Goal: Transaction & Acquisition: Purchase product/service

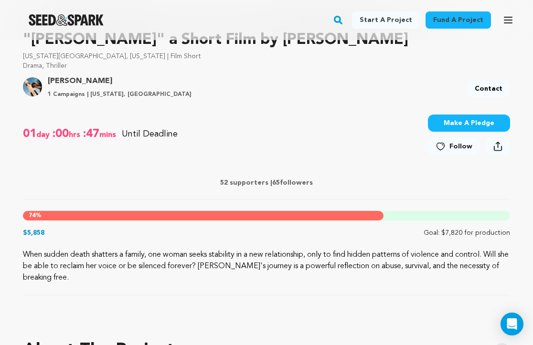
scroll to position [307, 0]
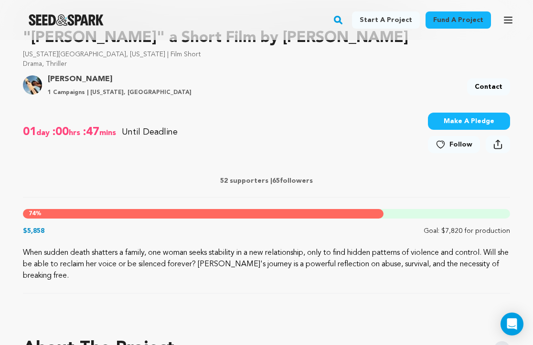
click at [480, 125] on button "Make A Pledge" at bounding box center [469, 121] width 82 height 17
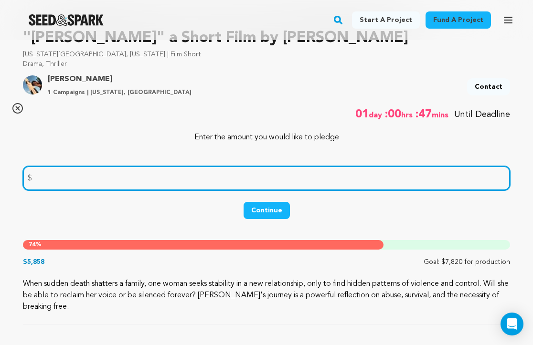
click at [231, 189] on input "number" at bounding box center [266, 178] width 487 height 24
type input "510"
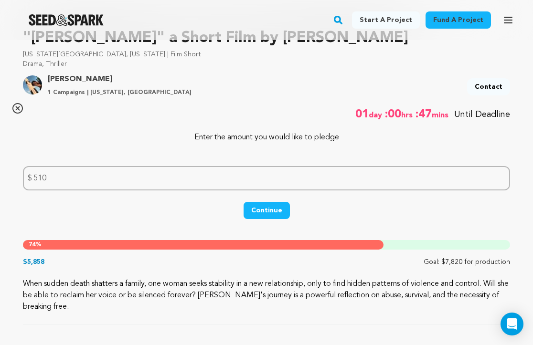
click at [275, 209] on button "Continue" at bounding box center [266, 210] width 46 height 17
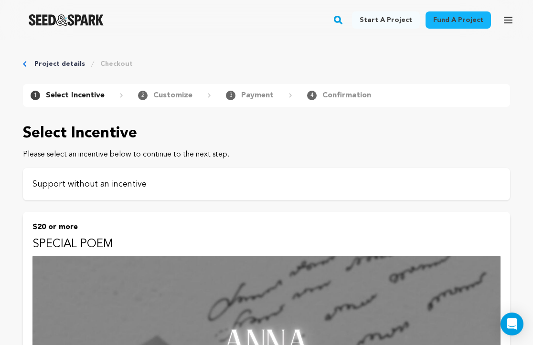
click at [134, 186] on p "Support without an incentive" at bounding box center [266, 184] width 468 height 13
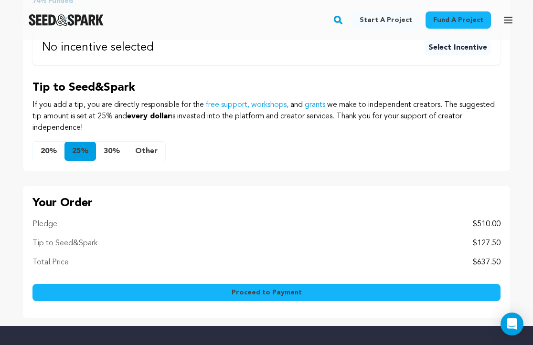
scroll to position [522, 0]
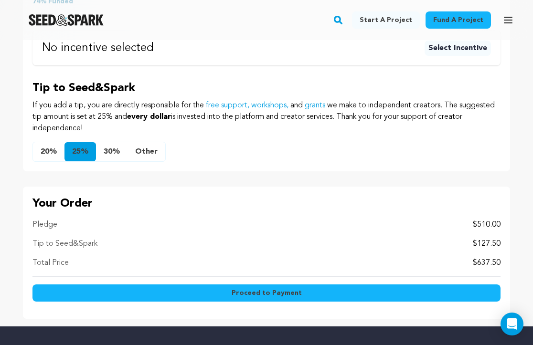
click at [148, 155] on button "Other" at bounding box center [146, 151] width 38 height 19
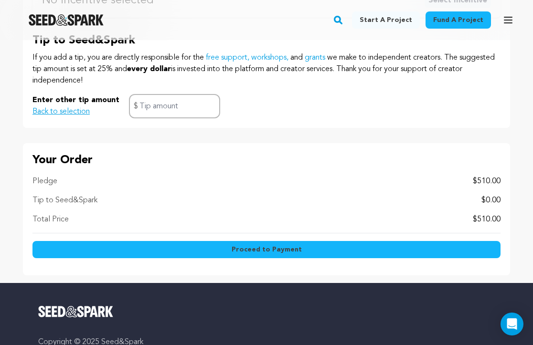
scroll to position [574, 0]
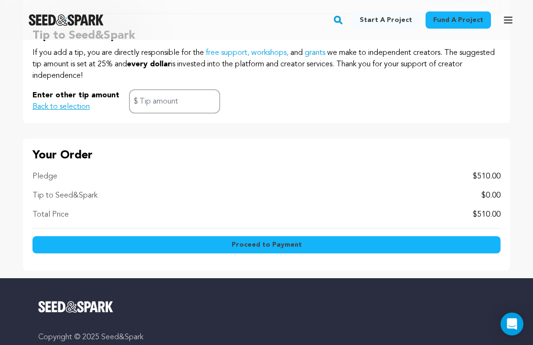
click at [292, 247] on span "Proceed to Payment" at bounding box center [266, 245] width 70 height 10
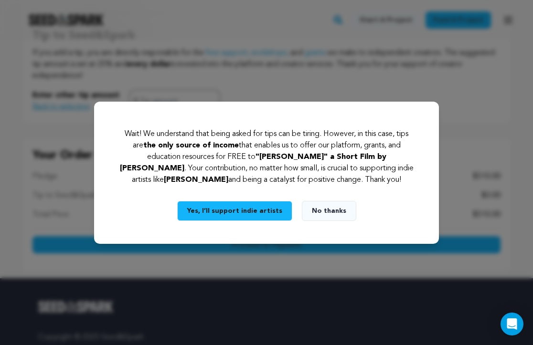
click at [336, 211] on button "No thanks" at bounding box center [329, 211] width 54 height 20
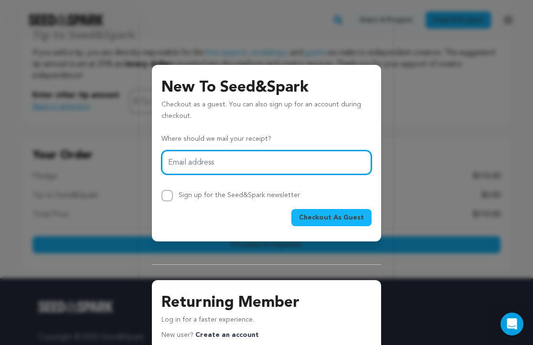
type input "bettaspinetti@gmail.com"
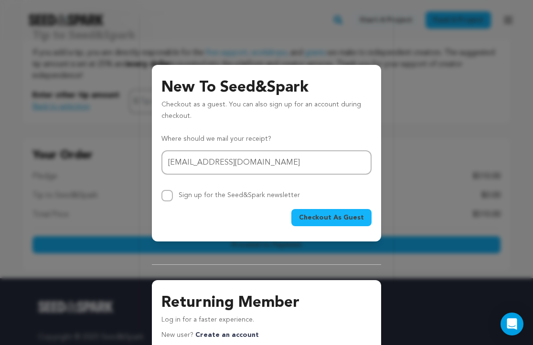
click at [334, 217] on span "Checkout As Guest" at bounding box center [331, 218] width 65 height 10
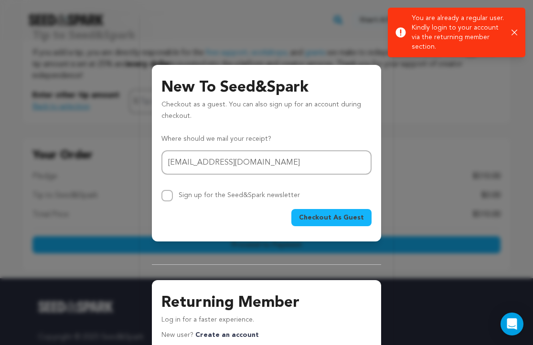
click at [514, 31] on icon "button" at bounding box center [514, 33] width 6 height 6
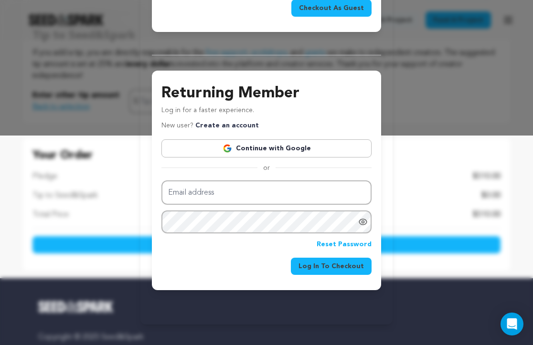
scroll to position [209, 0]
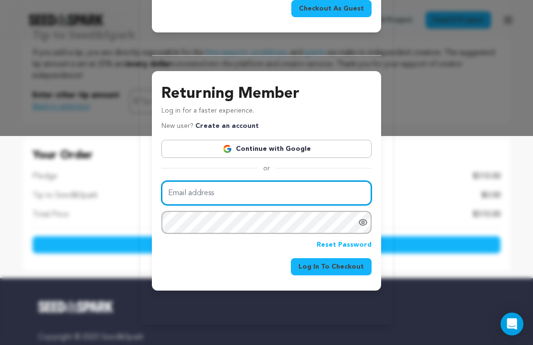
type input "bettaspinetti@gmail.com"
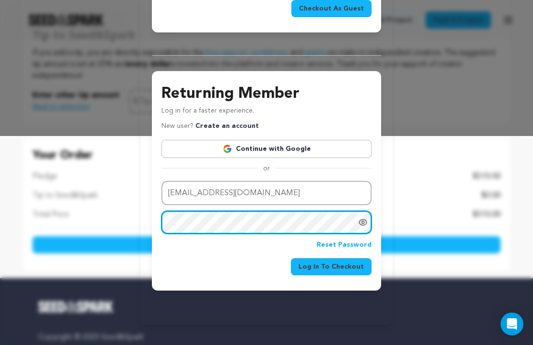
click at [333, 264] on button "Log In To Checkout" at bounding box center [331, 266] width 81 height 17
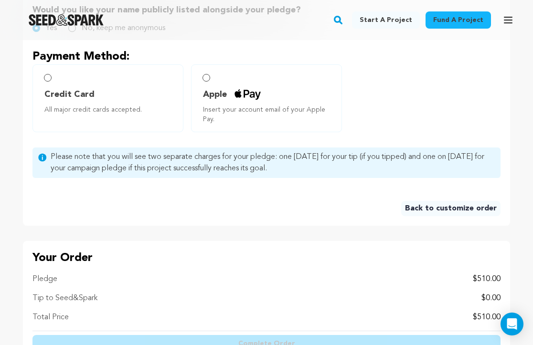
scroll to position [483, 0]
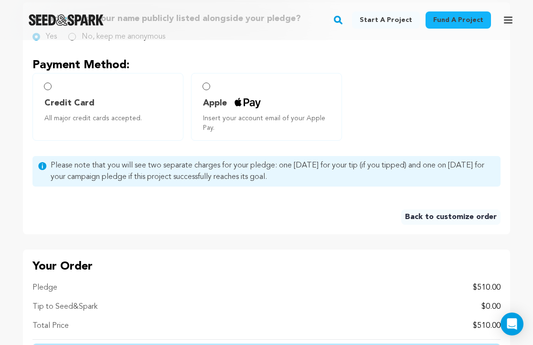
click at [48, 86] on input "Credit Card All major credit cards accepted." at bounding box center [48, 87] width 8 height 8
radio input "false"
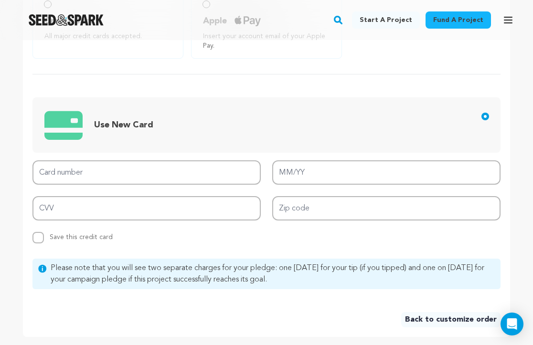
scroll to position [569, 0]
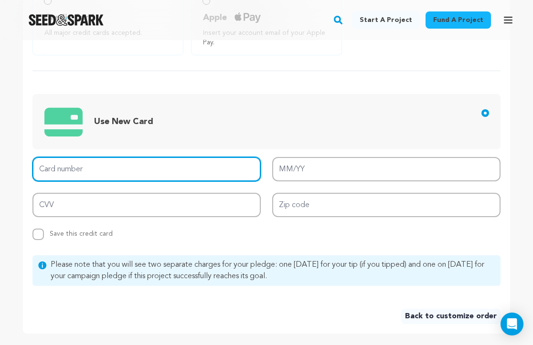
click at [71, 166] on input "Card number" at bounding box center [146, 169] width 228 height 24
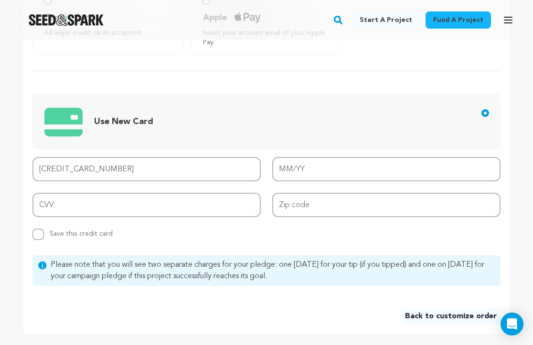
type input "5333 1711 8395 5968"
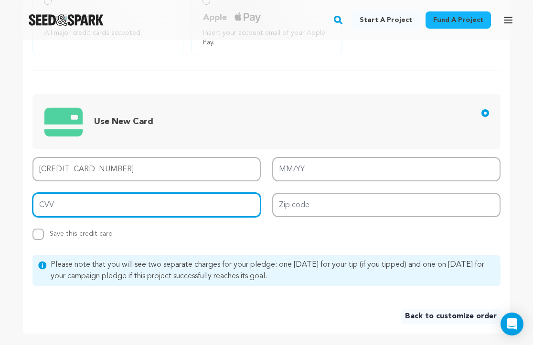
type input "805"
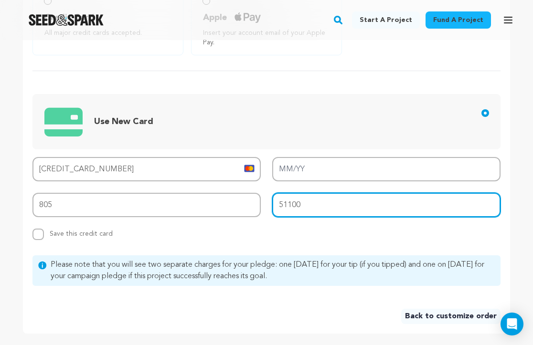
type input "51100"
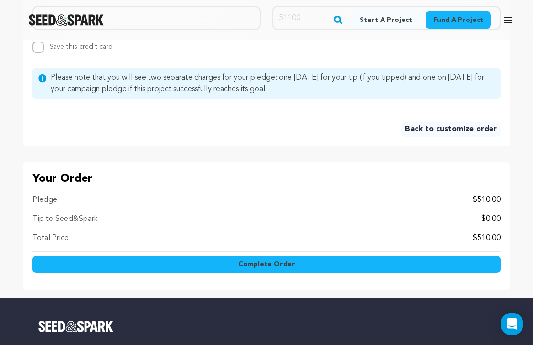
scroll to position [763, 0]
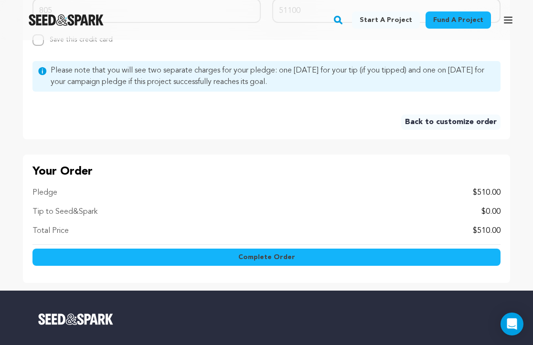
type input "11/27"
click at [282, 258] on span "Complete Order" at bounding box center [266, 257] width 57 height 10
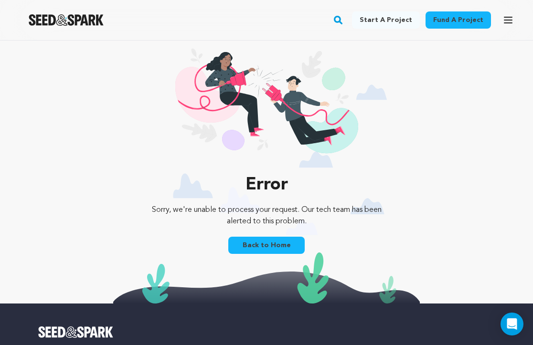
click at [267, 248] on link "Back to Home" at bounding box center [266, 245] width 76 height 17
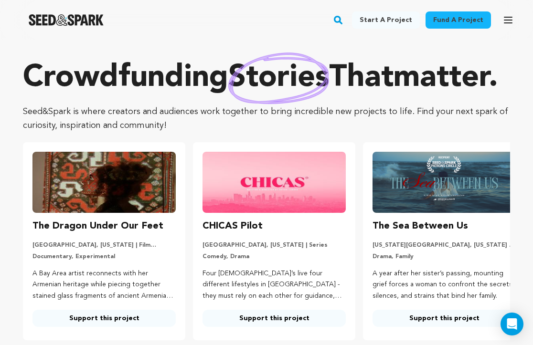
click at [510, 19] on icon "button" at bounding box center [507, 19] width 11 height 11
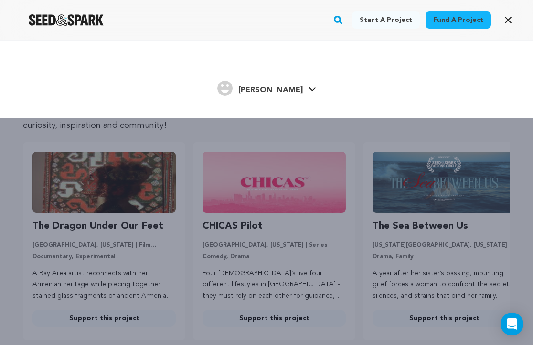
click at [288, 89] on span "Benedetta S." at bounding box center [270, 90] width 64 height 8
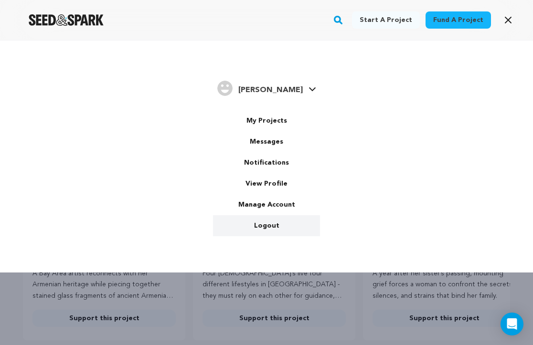
click at [268, 226] on link "Logout" at bounding box center [266, 225] width 107 height 21
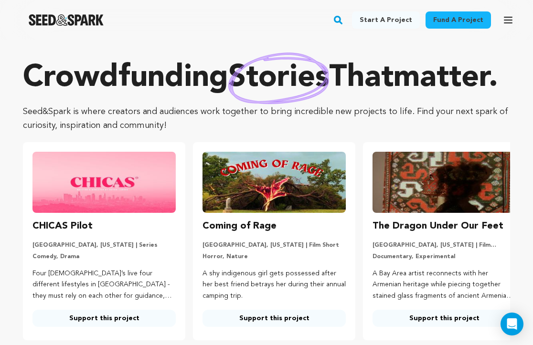
click at [512, 18] on icon "button" at bounding box center [507, 19] width 11 height 11
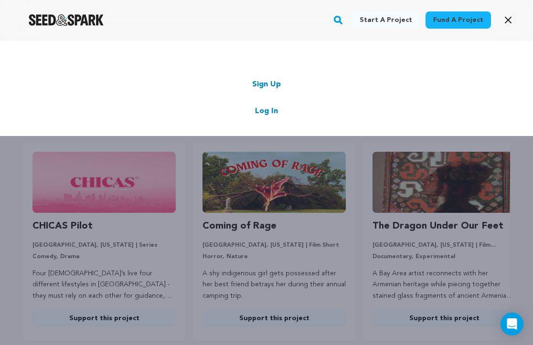
click at [268, 111] on link "Log In" at bounding box center [266, 110] width 23 height 11
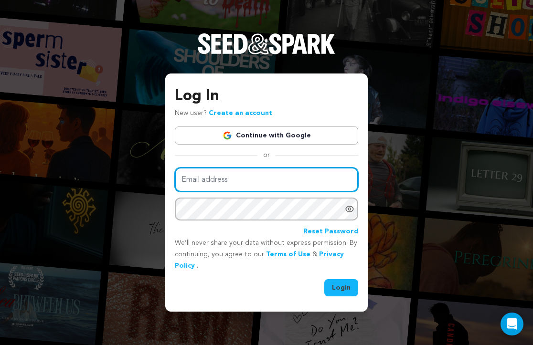
type input "Casey.s.regan@gmail.com"
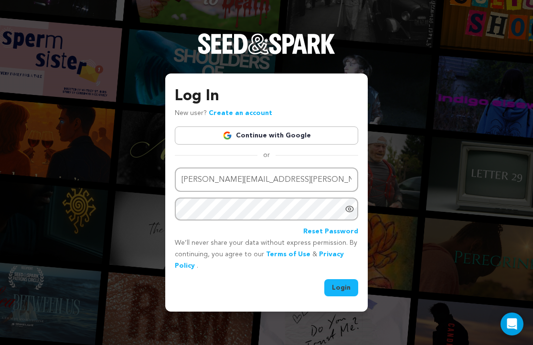
click at [345, 286] on button "Login" at bounding box center [341, 287] width 34 height 17
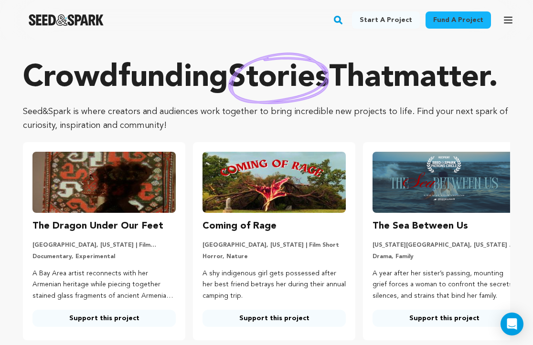
click at [507, 20] on icon "button" at bounding box center [508, 20] width 8 height 6
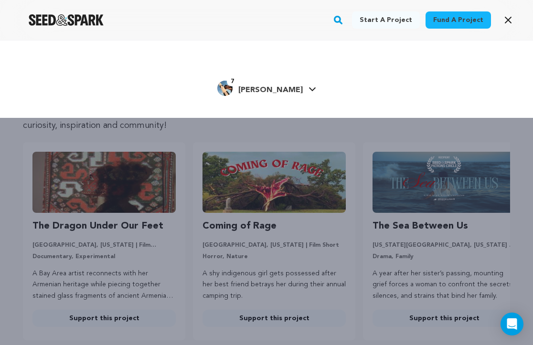
click at [272, 91] on span "[PERSON_NAME]" at bounding box center [270, 90] width 64 height 8
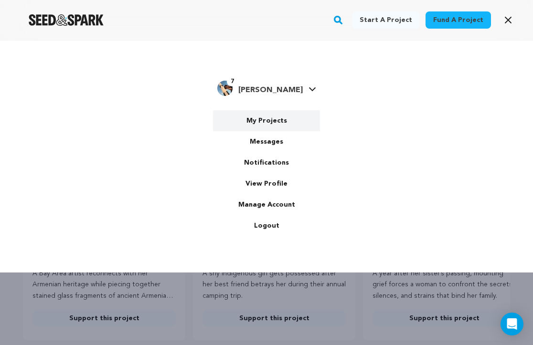
click at [267, 121] on link "My Projects" at bounding box center [266, 120] width 107 height 21
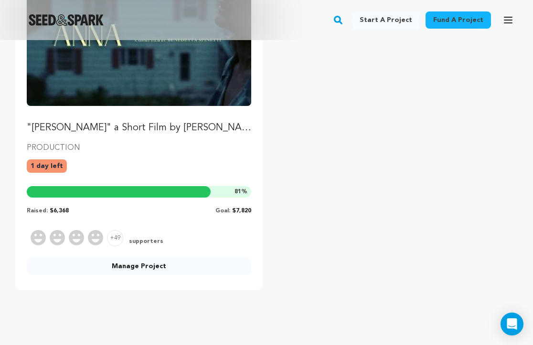
scroll to position [172, 0]
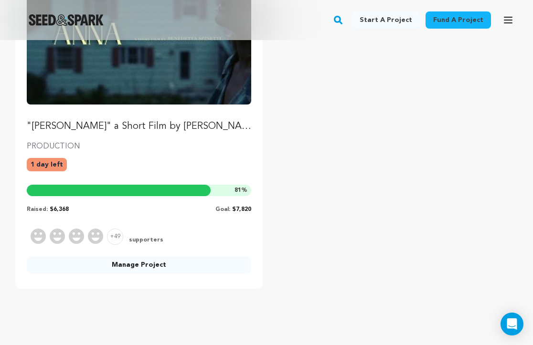
click at [144, 265] on link "Manage Project" at bounding box center [139, 264] width 224 height 17
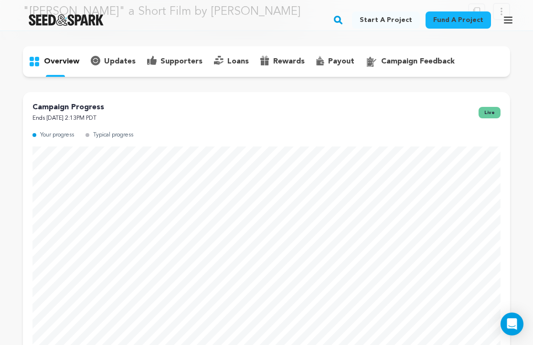
scroll to position [20, 0]
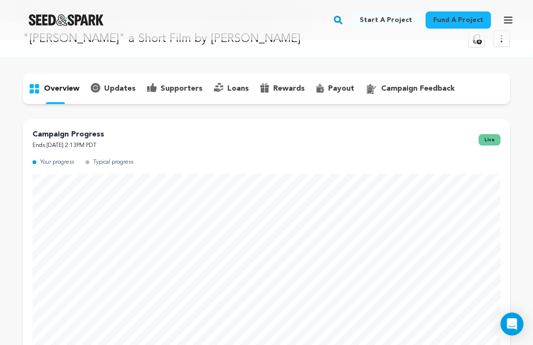
click at [123, 84] on p "updates" at bounding box center [119, 88] width 31 height 11
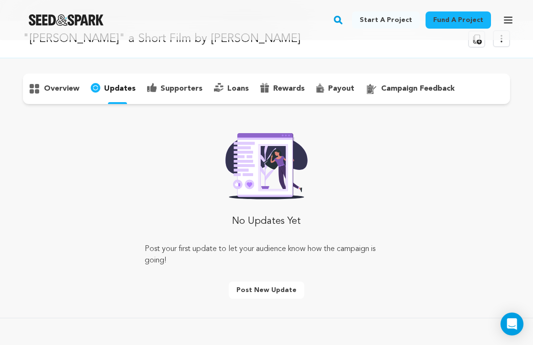
click at [176, 94] on p "supporters" at bounding box center [181, 88] width 42 height 11
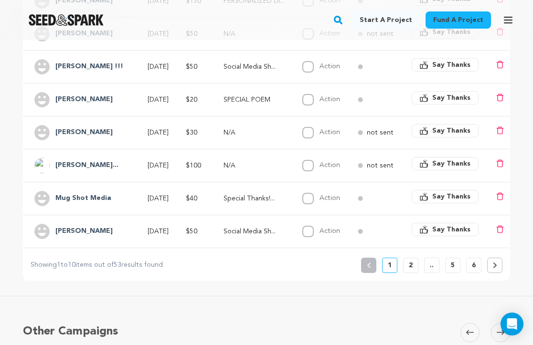
scroll to position [367, 0]
click at [410, 269] on p "2" at bounding box center [410, 266] width 4 height 10
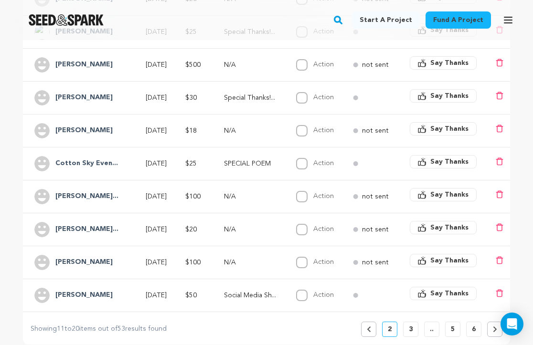
scroll to position [305, 0]
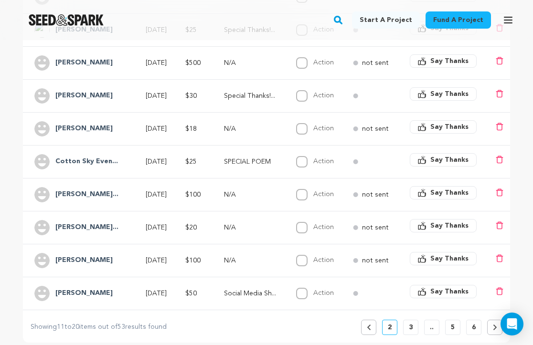
click at [409, 329] on p "3" at bounding box center [410, 328] width 4 height 10
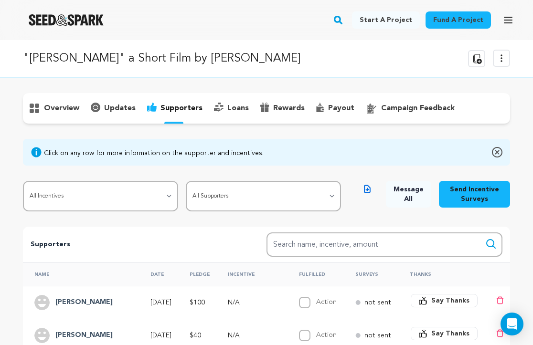
scroll to position [0, 0]
click at [61, 105] on p "overview" at bounding box center [61, 108] width 35 height 11
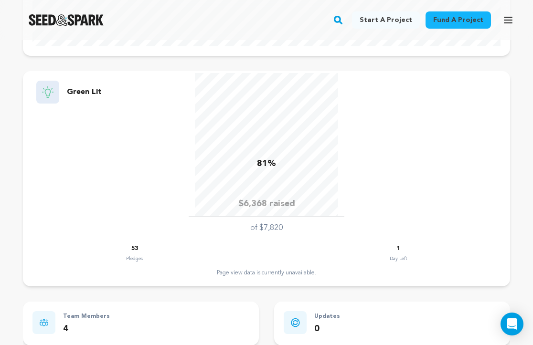
scroll to position [383, 0]
